Goal: Find specific page/section: Find specific page/section

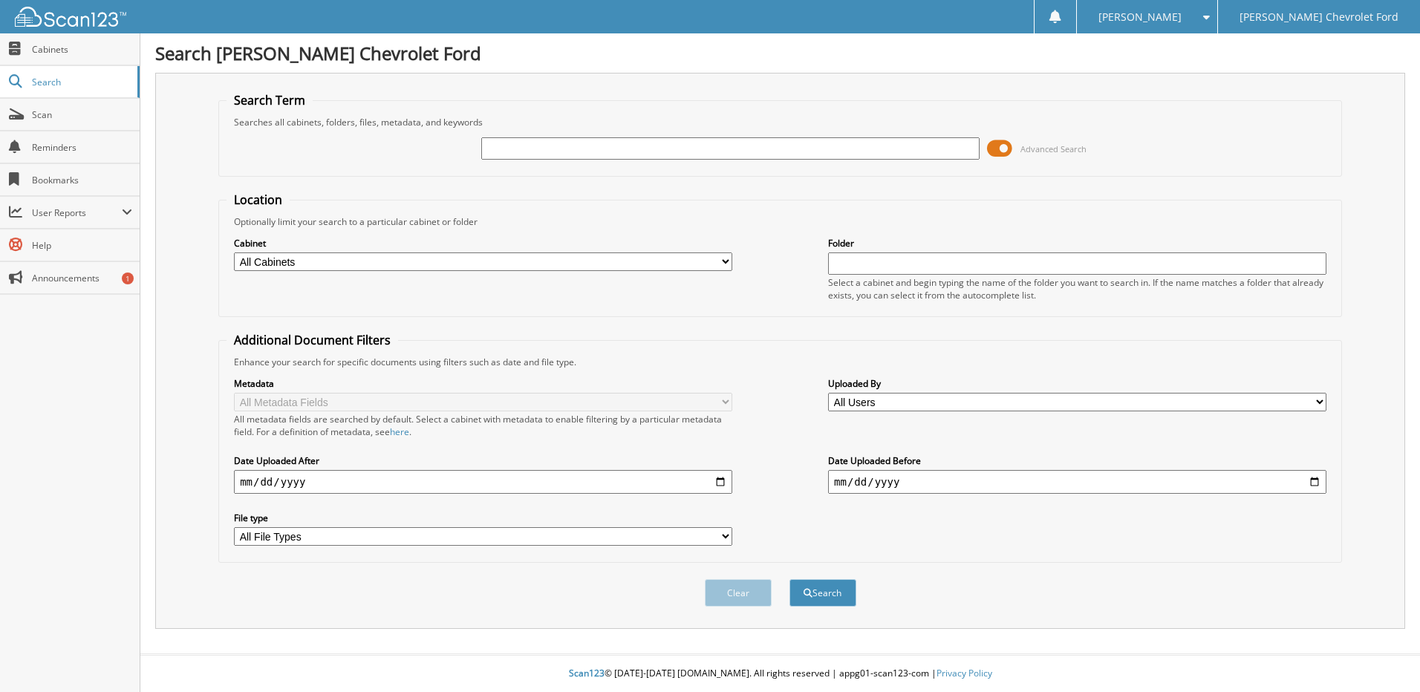
click at [564, 151] on input "text" at bounding box center [730, 148] width 498 height 22
type input "[PERSON_NAME]"
click at [789, 579] on button "Search" at bounding box center [822, 592] width 67 height 27
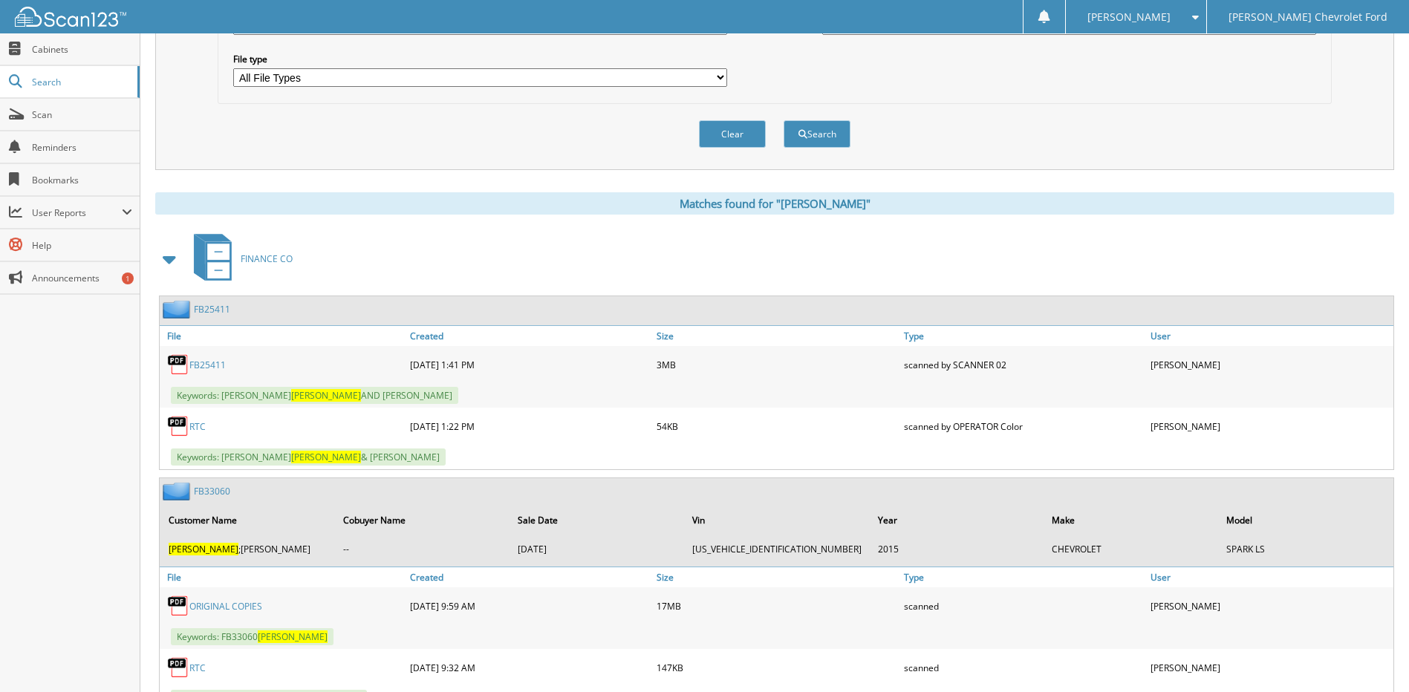
scroll to position [594, 0]
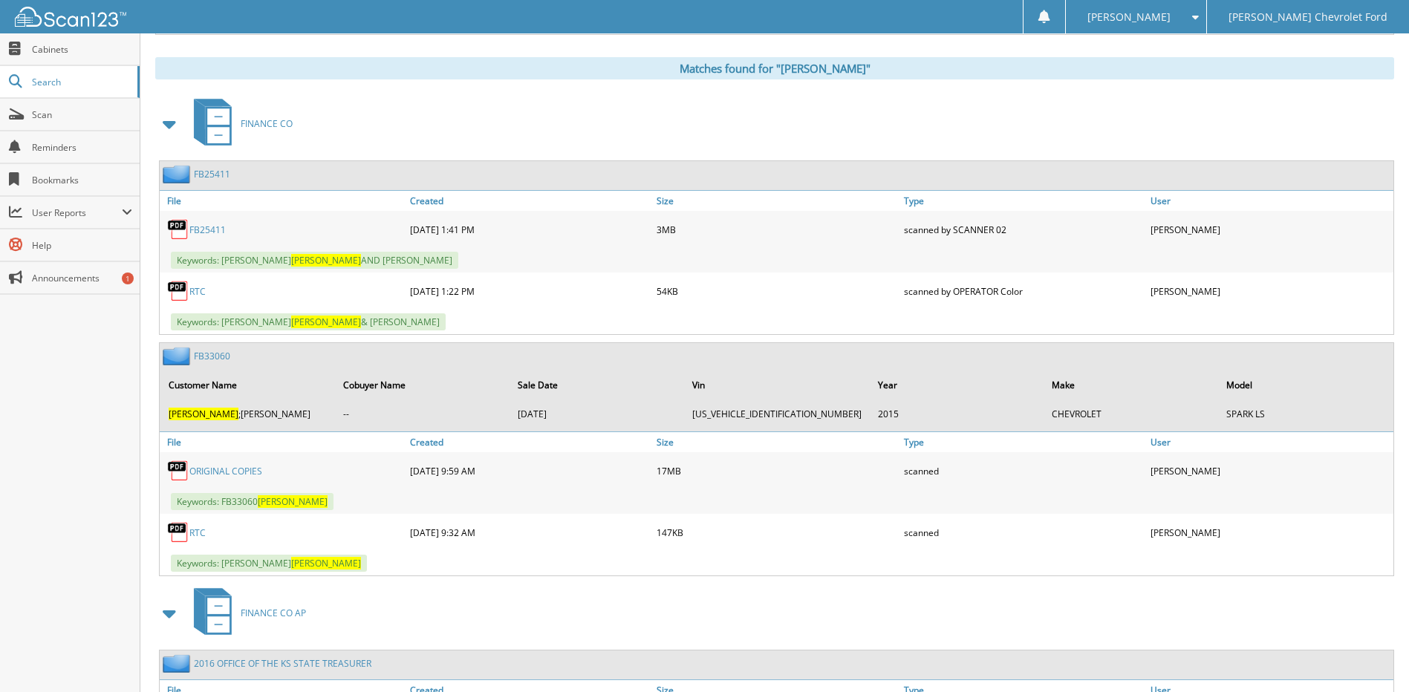
click at [209, 361] on link "FB33060" at bounding box center [212, 356] width 36 height 13
